Goal: Task Accomplishment & Management: Use online tool/utility

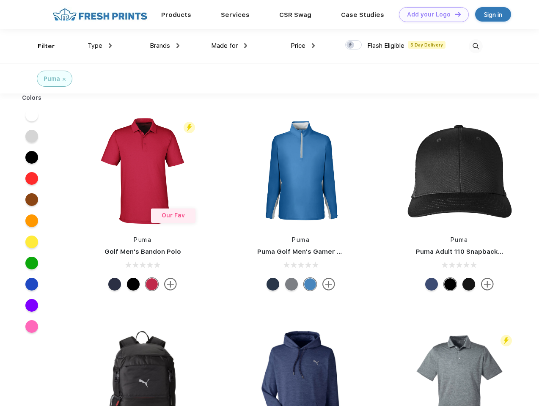
click at [431, 14] on link "Add your Logo Design Tool" at bounding box center [434, 14] width 70 height 15
click at [0, 0] on div "Design Tool" at bounding box center [0, 0] width 0 height 0
click at [454, 14] on link "Add your Logo Design Tool" at bounding box center [434, 14] width 70 height 15
click at [41, 46] on div "Filter" at bounding box center [46, 46] width 17 height 10
click at [100, 46] on span "Type" at bounding box center [95, 46] width 15 height 8
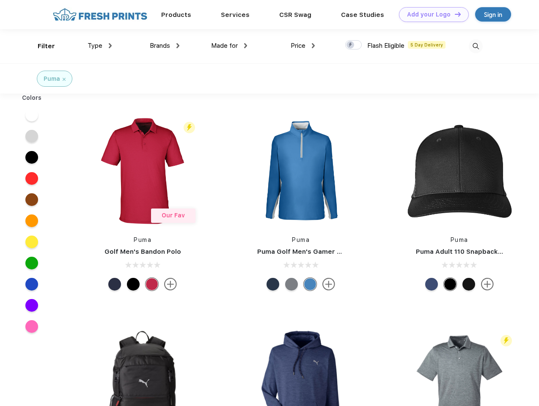
click at [165, 46] on span "Brands" at bounding box center [160, 46] width 20 height 8
click at [229, 46] on span "Made for" at bounding box center [224, 46] width 27 height 8
click at [303, 46] on span "Price" at bounding box center [298, 46] width 15 height 8
click at [354, 45] on div at bounding box center [353, 44] width 17 height 9
click at [351, 45] on input "checkbox" at bounding box center [348, 43] width 6 height 6
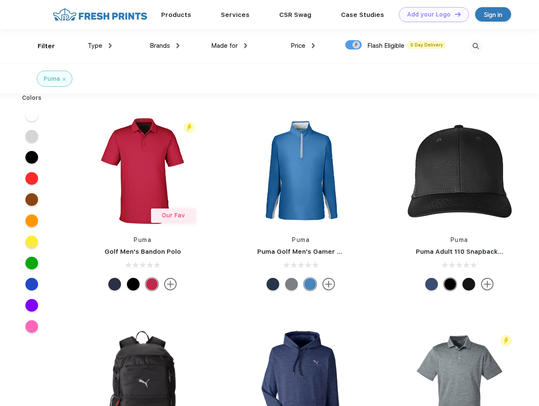
click at [476, 46] on img at bounding box center [476, 46] width 14 height 14
